Goal: Task Accomplishment & Management: Complete application form

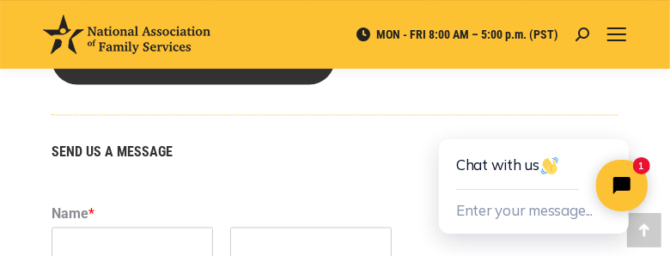
scroll to position [1460, 0]
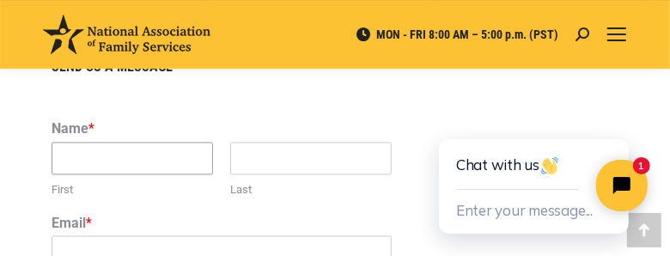
click at [73, 143] on input "First" at bounding box center [133, 158] width 162 height 33
click at [155, 143] on input "[PERSON_NAME]" at bounding box center [133, 158] width 162 height 33
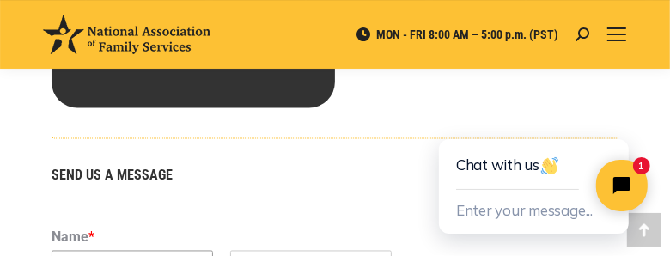
scroll to position [1374, 0]
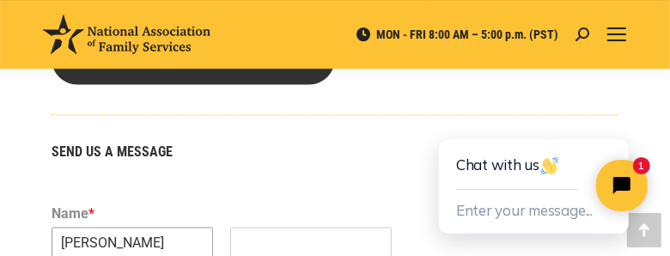
type input "[PERSON_NAME]"
click at [259, 229] on input "Last" at bounding box center [311, 244] width 162 height 33
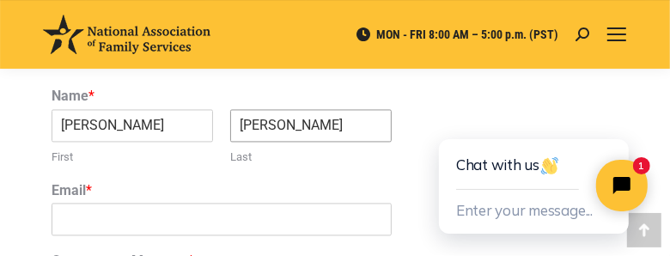
scroll to position [1460, 0]
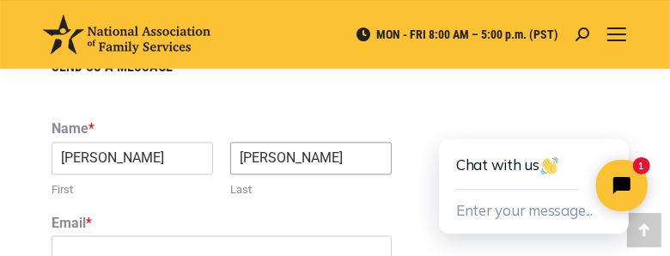
type input "[PERSON_NAME]"
click at [103, 215] on label "Email *" at bounding box center [335, 224] width 567 height 18
click at [103, 235] on input "Email *" at bounding box center [222, 251] width 340 height 33
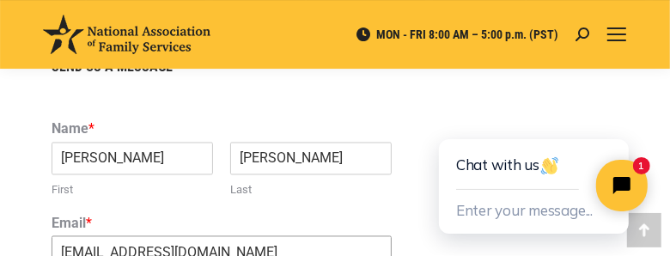
type input "[EMAIL_ADDRESS][DOMAIN_NAME]"
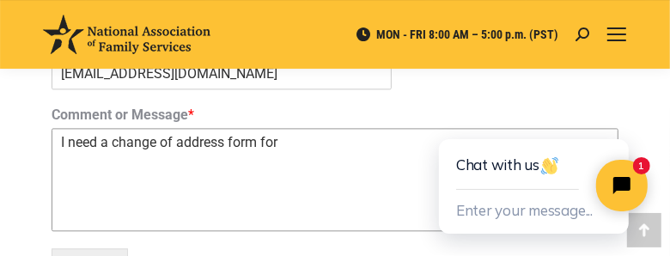
click at [174, 128] on textarea "I need a change of address form for" at bounding box center [335, 179] width 567 height 103
click at [170, 128] on textarea "I need a change ofmailing address form for" at bounding box center [335, 179] width 567 height 103
click at [170, 129] on textarea "I need a change ofmailing address form for" at bounding box center [335, 179] width 567 height 103
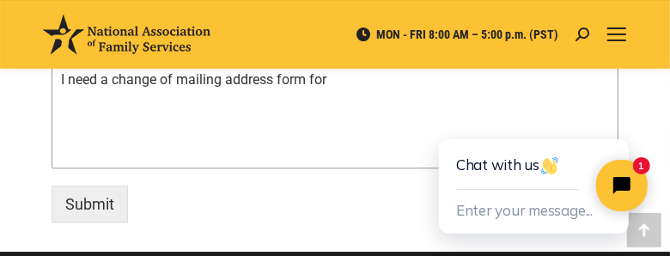
scroll to position [1725, 0]
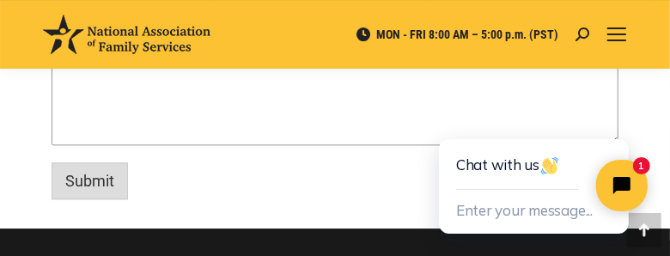
type textarea "I need a change of mailing address form for"
click at [87, 170] on button "Submit" at bounding box center [90, 180] width 76 height 37
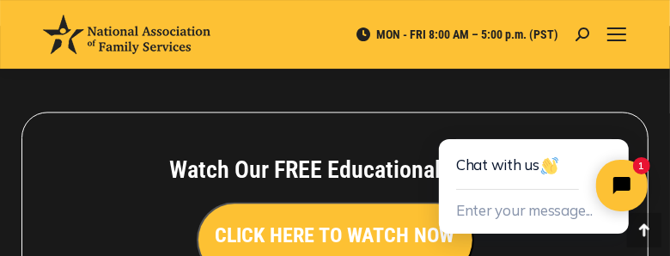
scroll to position [1642, 0]
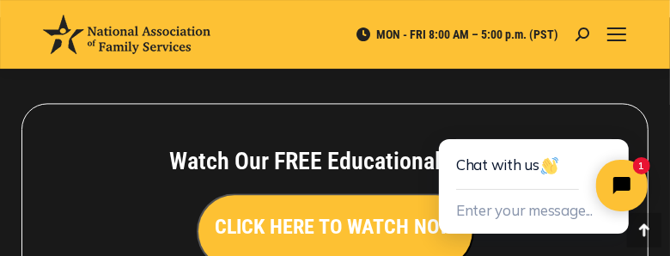
click at [350, 212] on h3 "CLICK HERE TO WATCH NOW" at bounding box center [336, 226] width 240 height 29
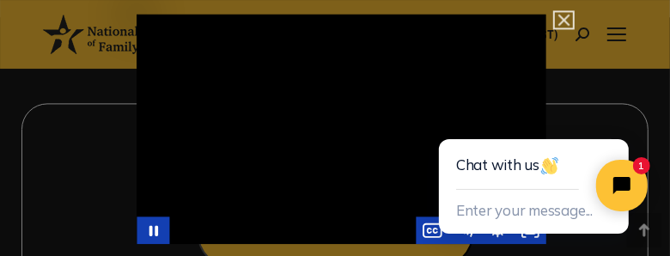
click at [565, 13] on img "Close" at bounding box center [556, 27] width 29 height 29
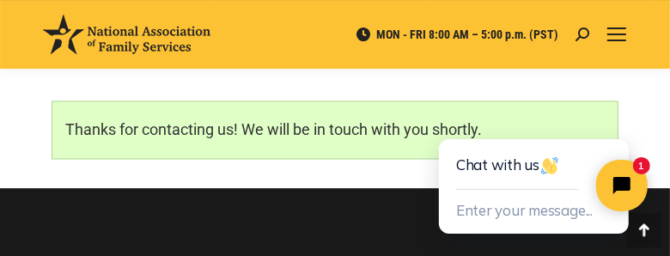
scroll to position [1471, 0]
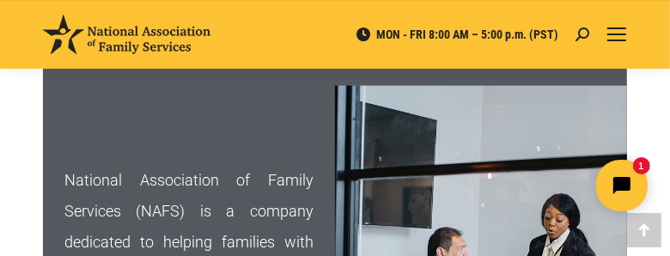
scroll to position [1117, 0]
